Goal: Information Seeking & Learning: Compare options

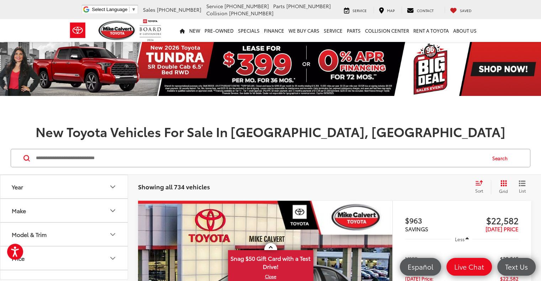
click at [55, 231] on button "Model & Trim" at bounding box center [64, 234] width 128 height 23
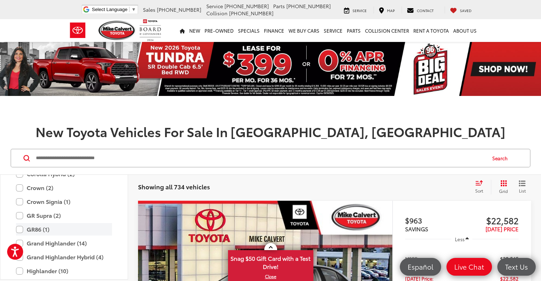
click at [68, 228] on label "GR86 (1)" at bounding box center [64, 229] width 96 height 12
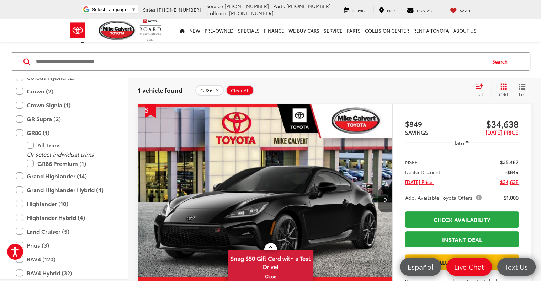
scroll to position [107, 0]
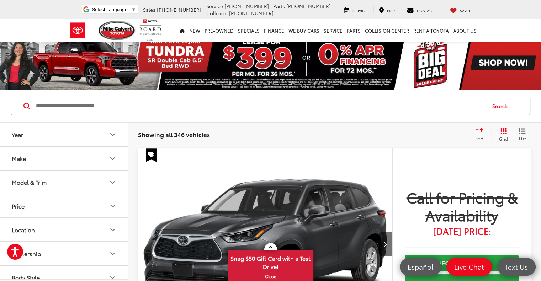
click at [66, 175] on button "Model & Trim" at bounding box center [64, 182] width 128 height 23
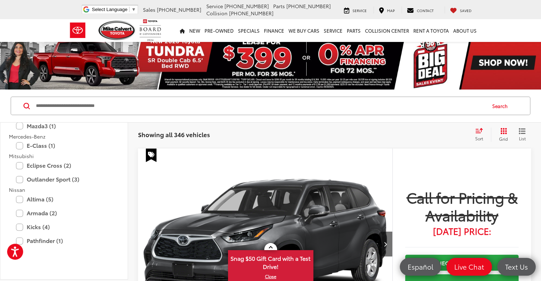
scroll to position [995, 0]
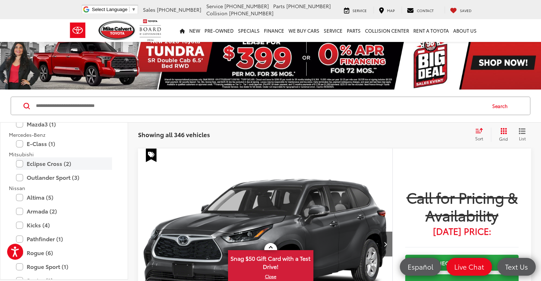
click at [49, 162] on label "Eclipse Cross (2)" at bounding box center [64, 163] width 96 height 12
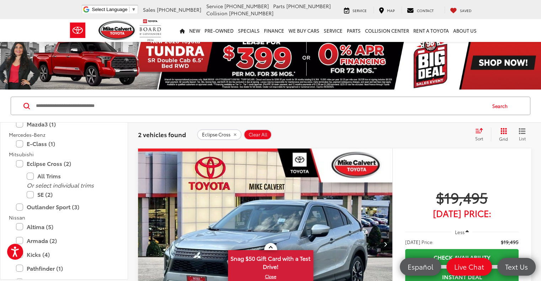
drag, startPoint x: 252, startPoint y: 135, endPoint x: 246, endPoint y: 137, distance: 6.9
click at [252, 135] on span "Clear All" at bounding box center [257, 135] width 19 height 6
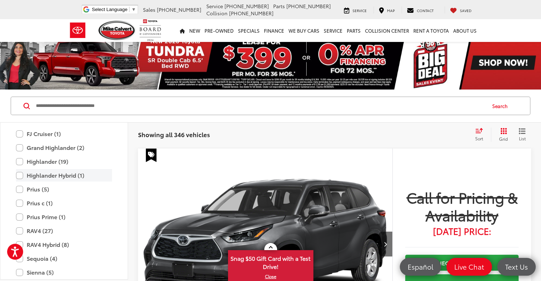
scroll to position [1422, 0]
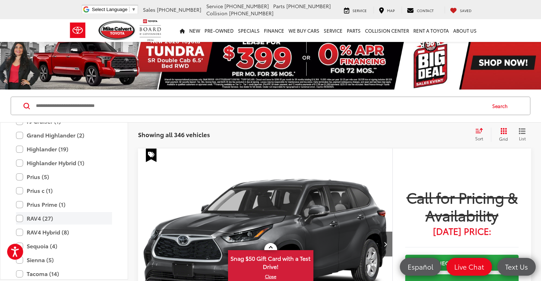
click at [69, 218] on label "RAV4 (27)" at bounding box center [64, 218] width 96 height 12
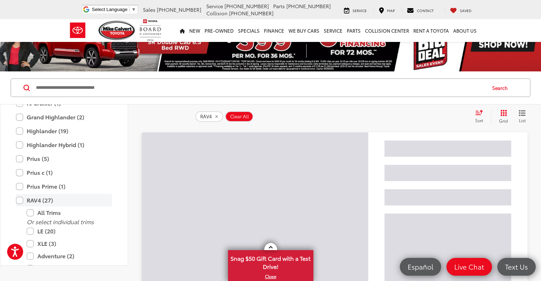
scroll to position [36, 0]
